Goal: Navigation & Orientation: Find specific page/section

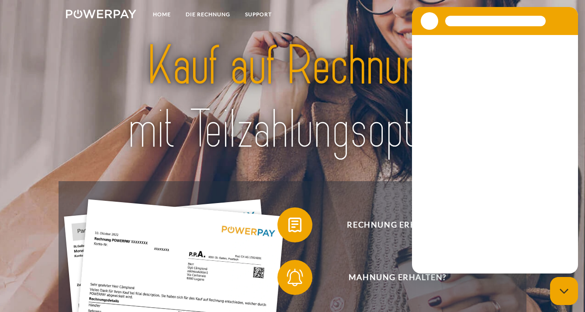
scroll to position [11, 0]
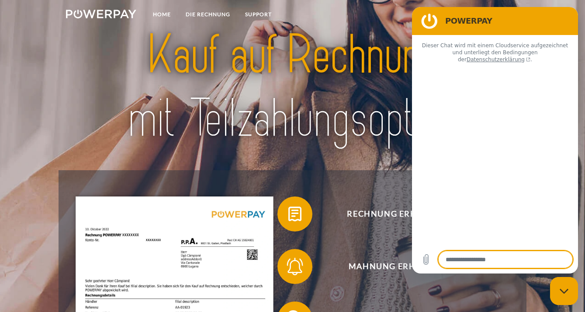
type textarea "*"
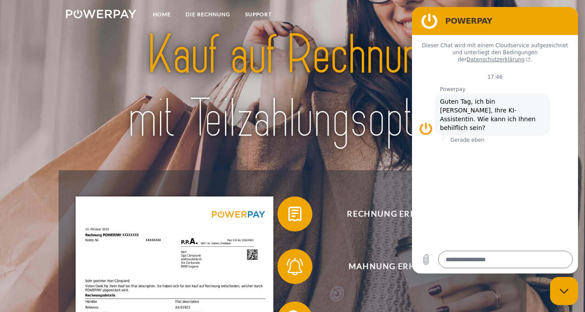
click at [317, 92] on img at bounding box center [292, 86] width 409 height 133
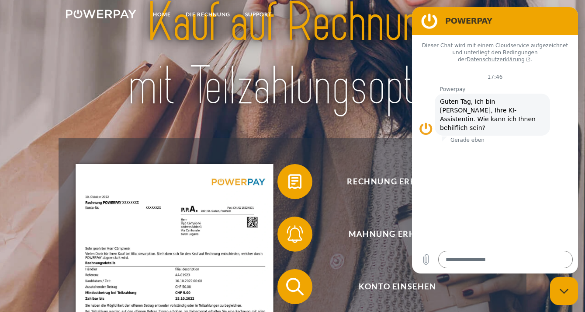
scroll to position [16, 0]
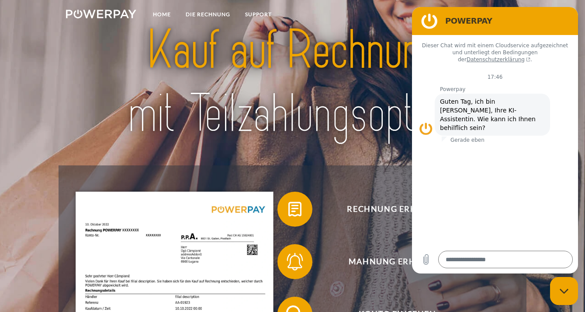
click at [433, 25] on figure at bounding box center [429, 20] width 17 height 17
click at [196, 15] on link "DIE RECHNUNG" at bounding box center [207, 15] width 59 height 16
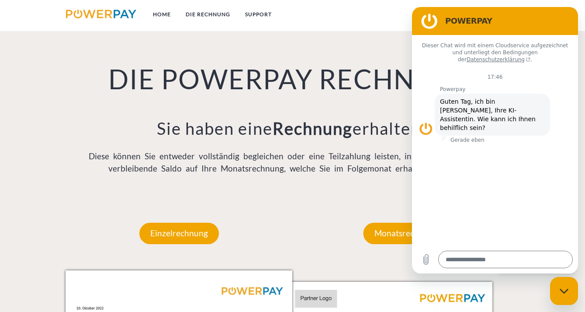
scroll to position [591, 0]
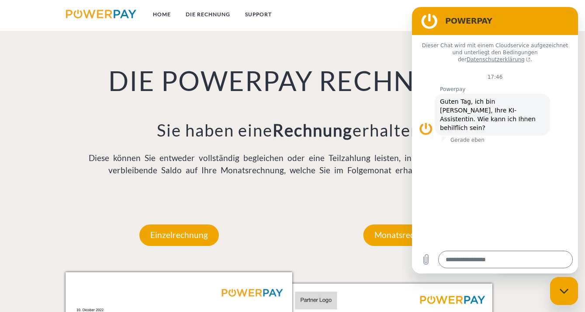
click at [92, 15] on img at bounding box center [101, 14] width 70 height 9
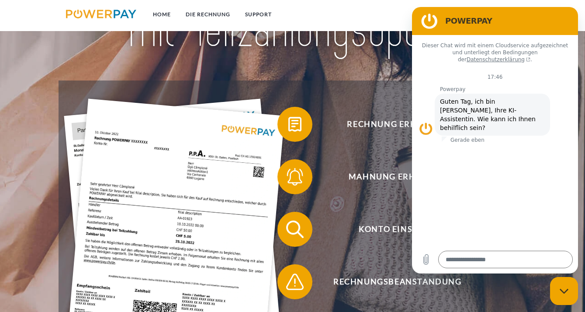
scroll to position [29, 0]
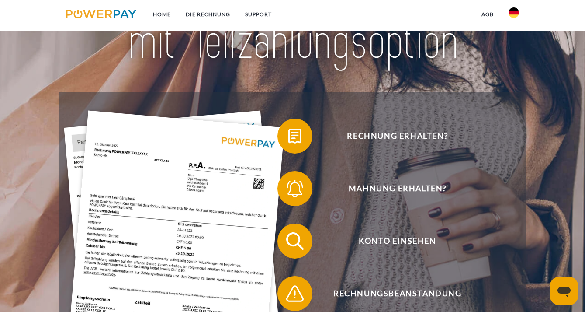
scroll to position [89, 0]
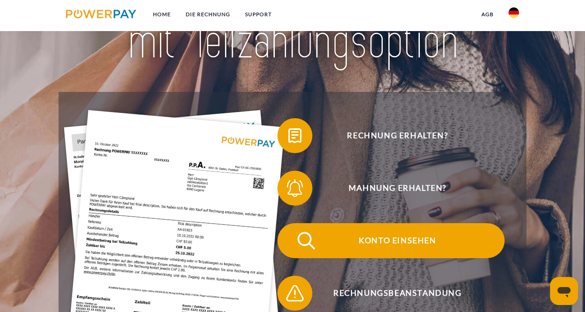
click at [331, 249] on span "Konto einsehen" at bounding box center [398, 240] width 214 height 35
